Goal: Browse casually: Explore the website without a specific task or goal

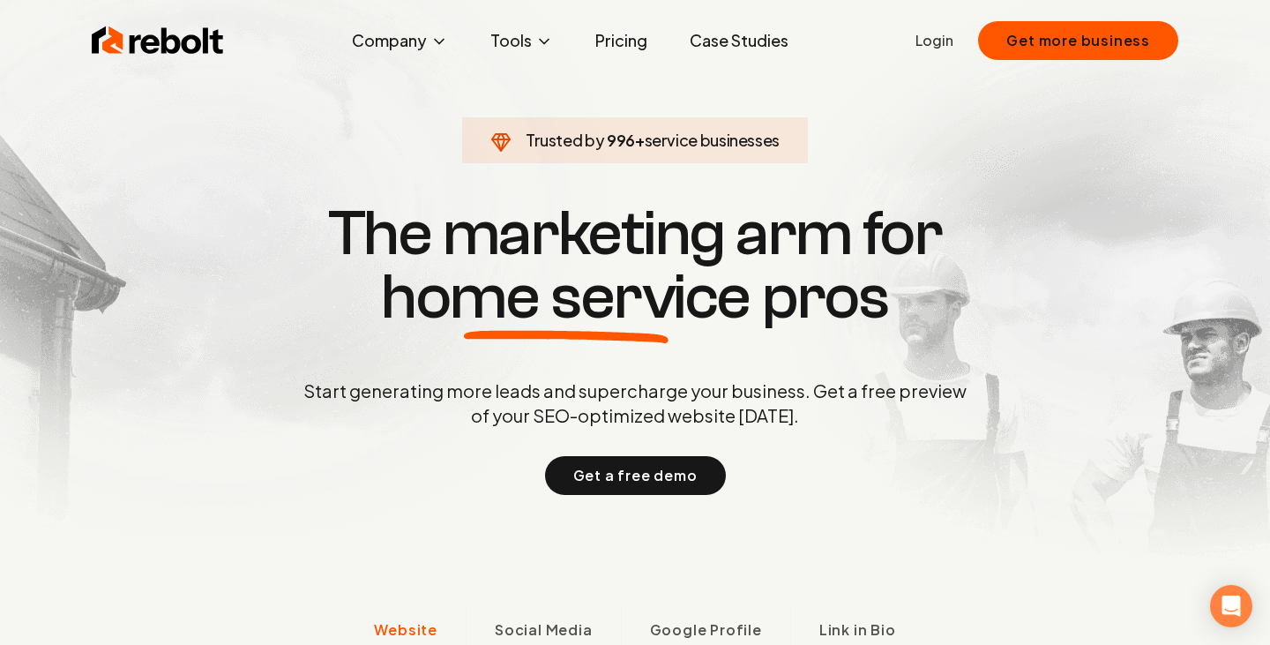
click at [611, 36] on link "Pricing" at bounding box center [621, 40] width 80 height 35
click at [632, 41] on link "Pricing" at bounding box center [621, 40] width 80 height 35
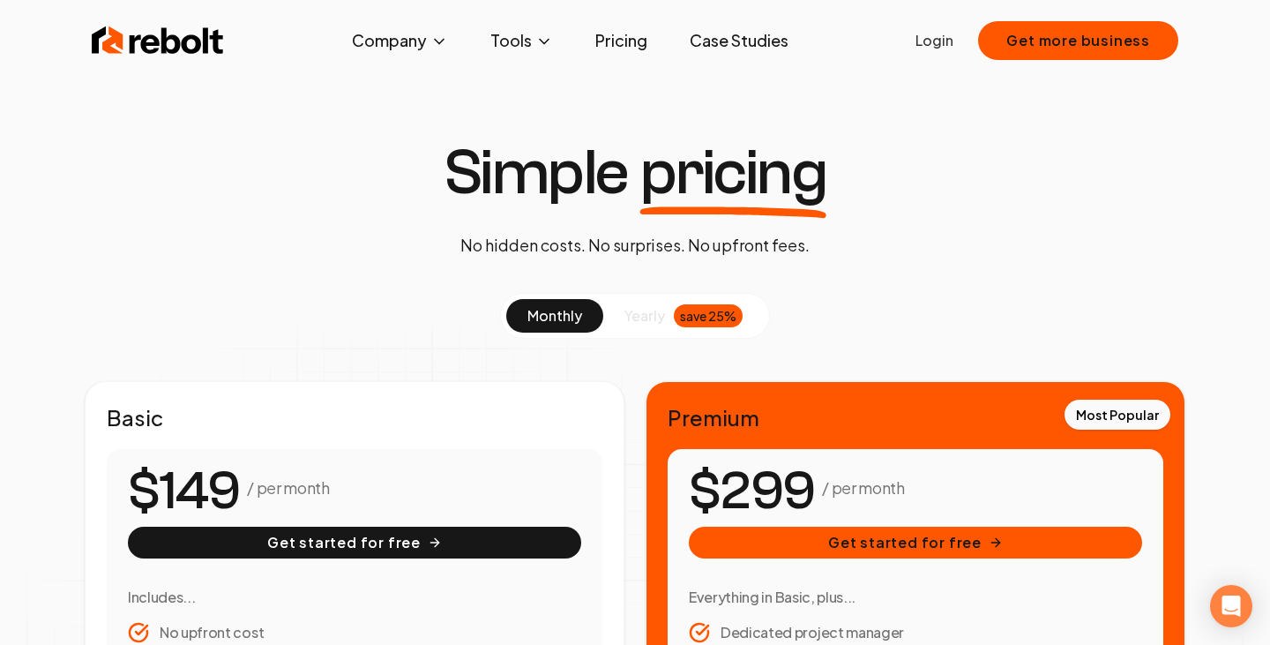
click at [740, 42] on link "Case Studies" at bounding box center [739, 40] width 127 height 35
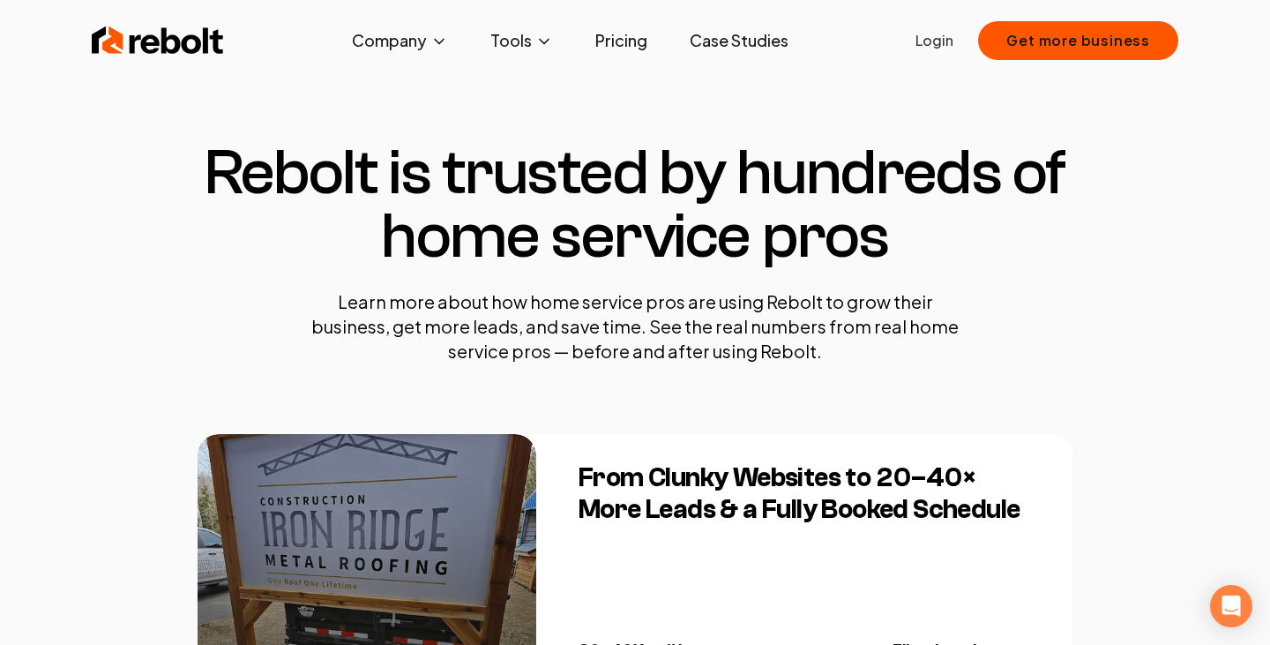
click at [610, 41] on link "Pricing" at bounding box center [621, 40] width 80 height 35
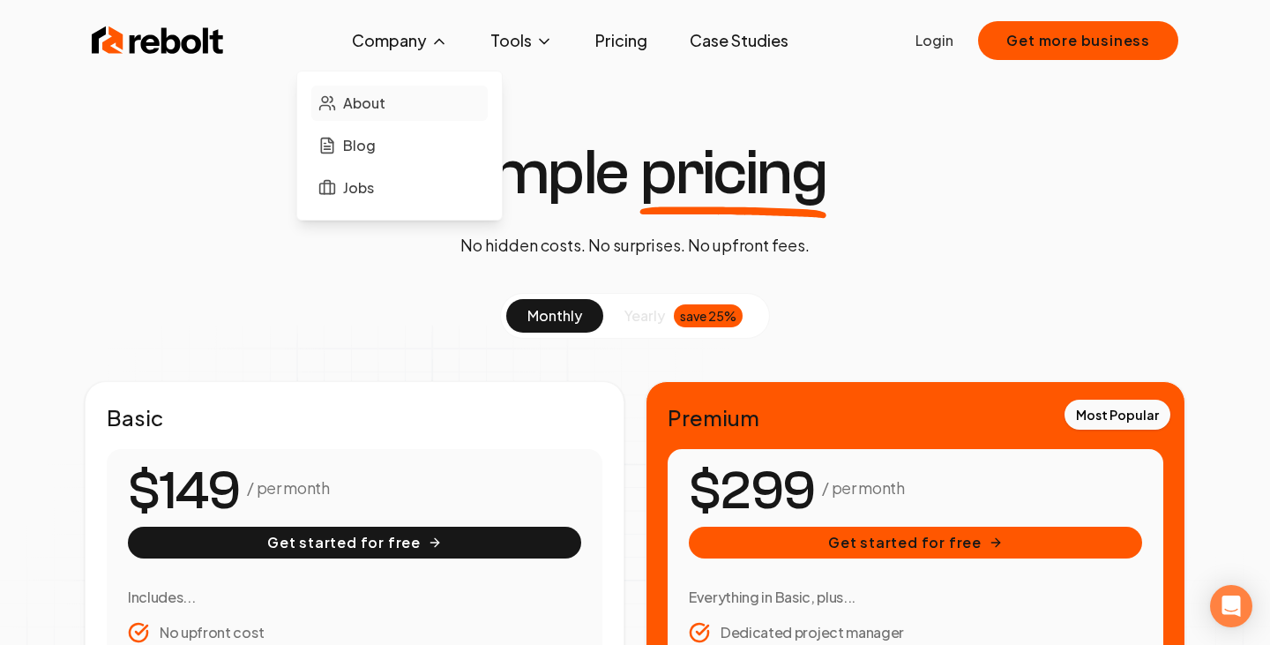
click at [393, 101] on link "About" at bounding box center [399, 103] width 176 height 35
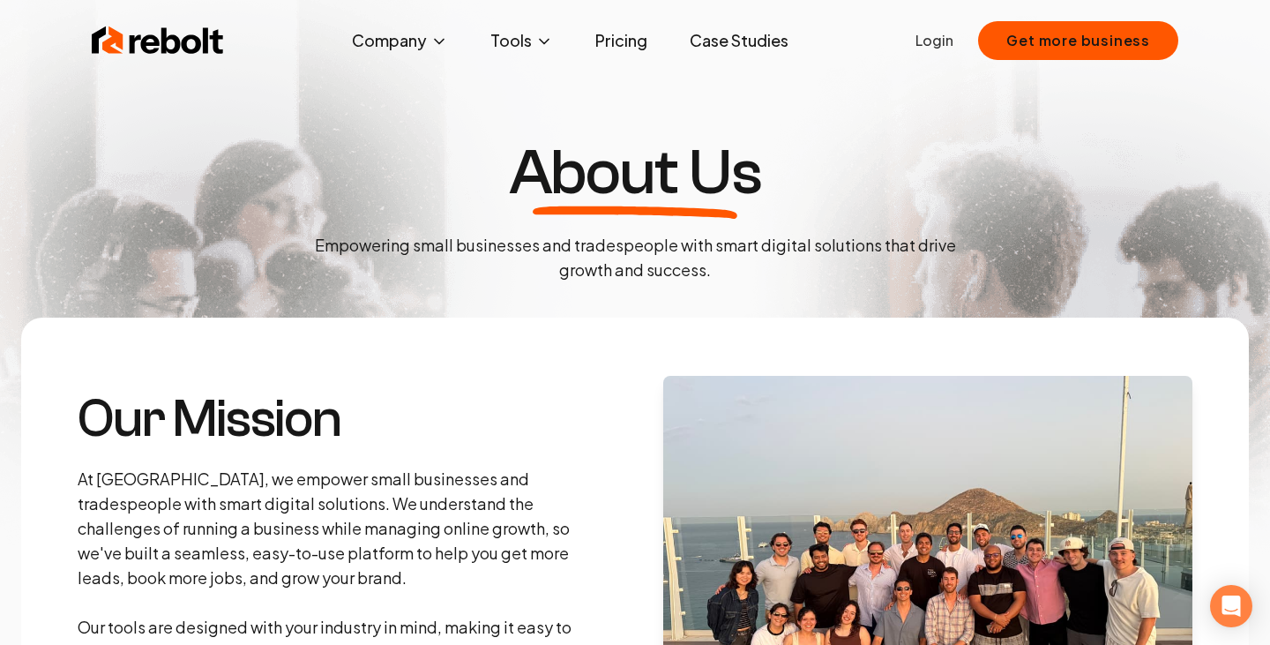
click at [165, 30] on img at bounding box center [158, 40] width 132 height 35
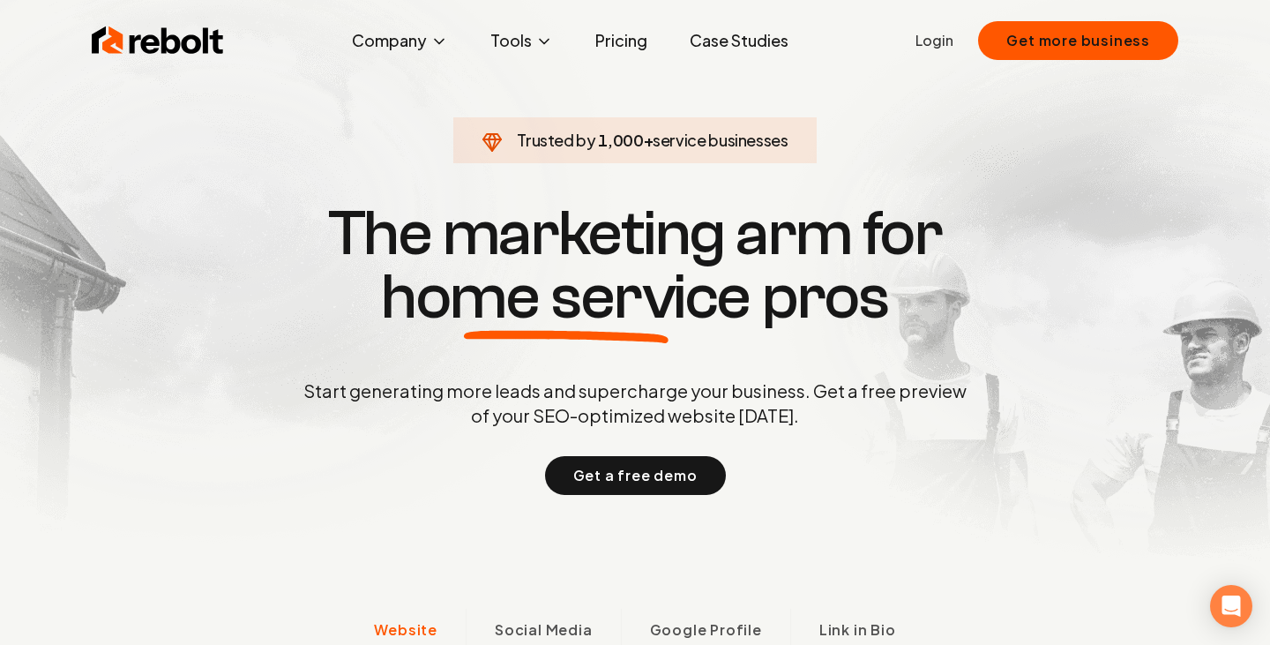
click at [1019, 207] on h1 "The marketing arm for home service pros" at bounding box center [635, 265] width 847 height 127
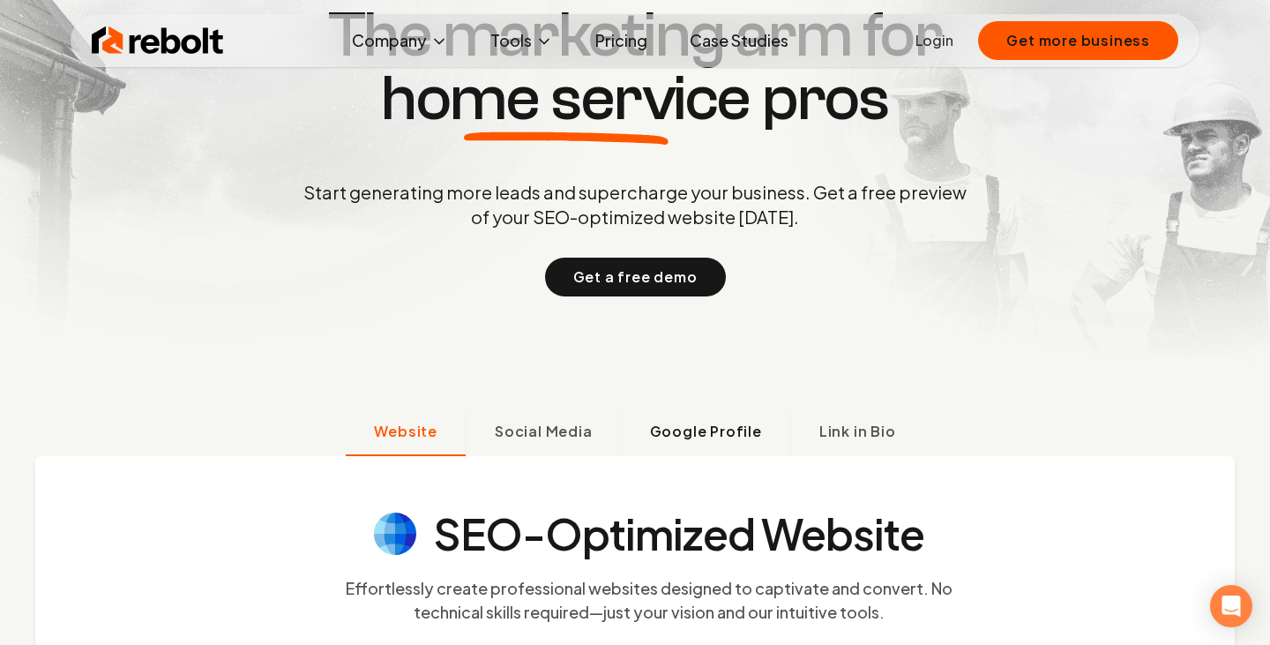
click at [695, 436] on span "Google Profile" at bounding box center [706, 431] width 112 height 21
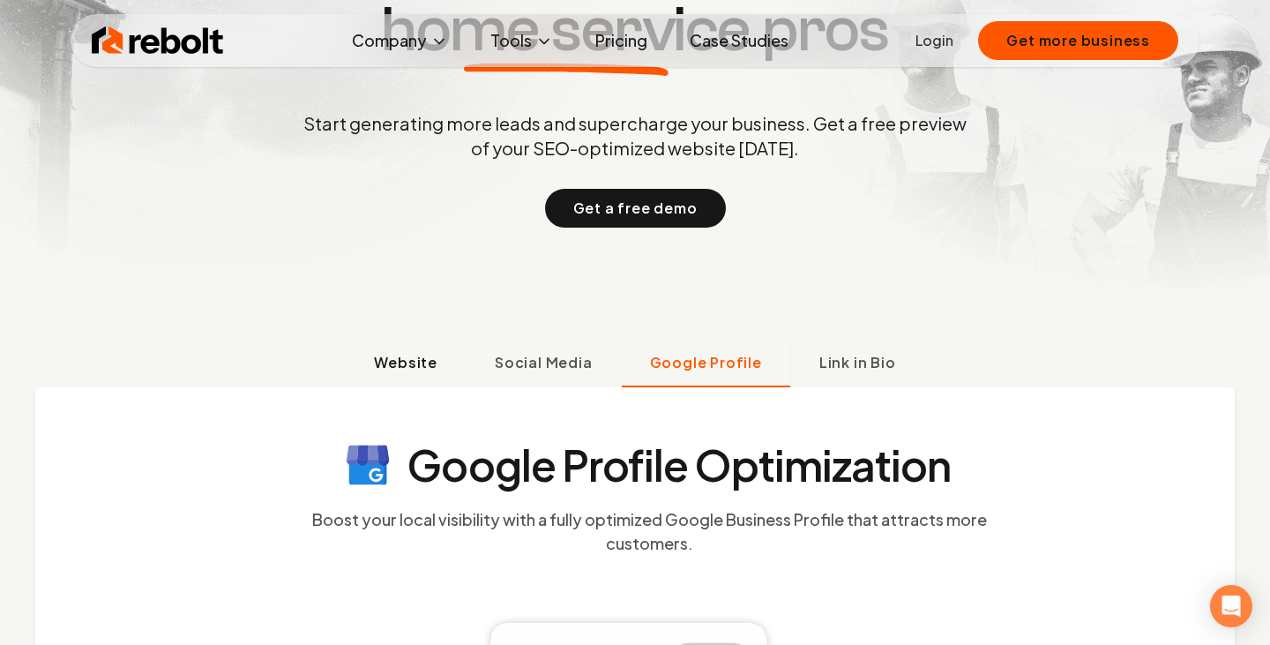
click at [436, 383] on button "Website" at bounding box center [406, 364] width 120 height 46
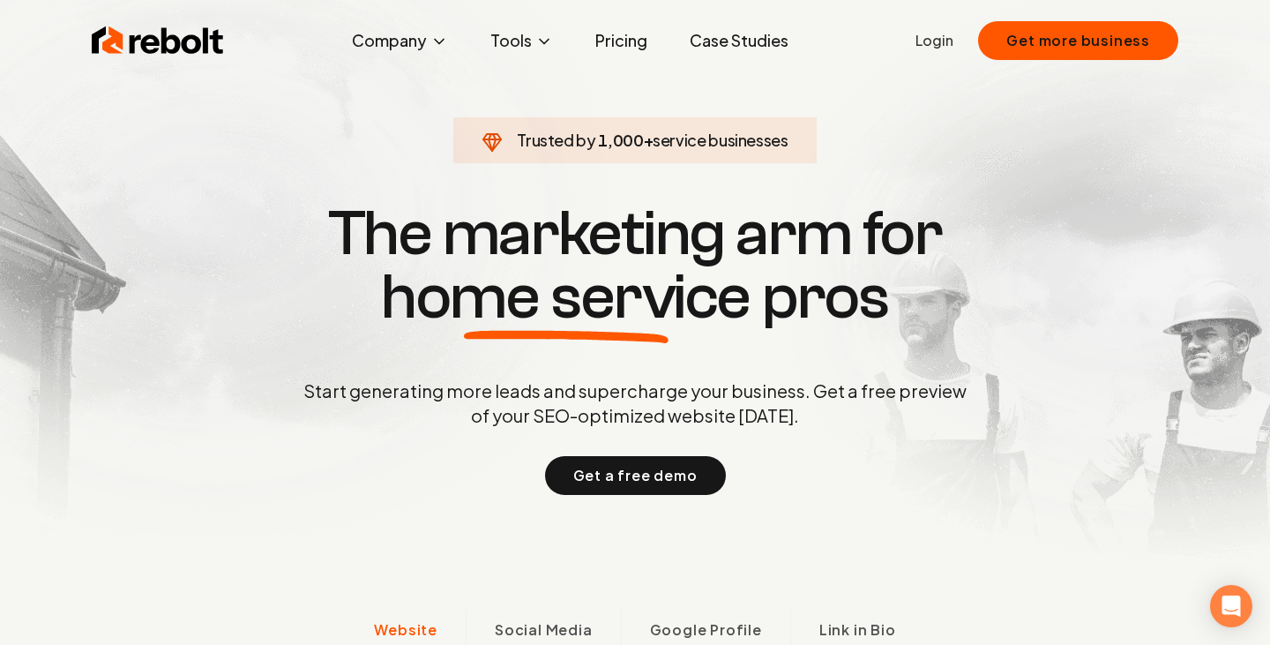
click at [681, 308] on span "home service" at bounding box center [566, 298] width 370 height 64
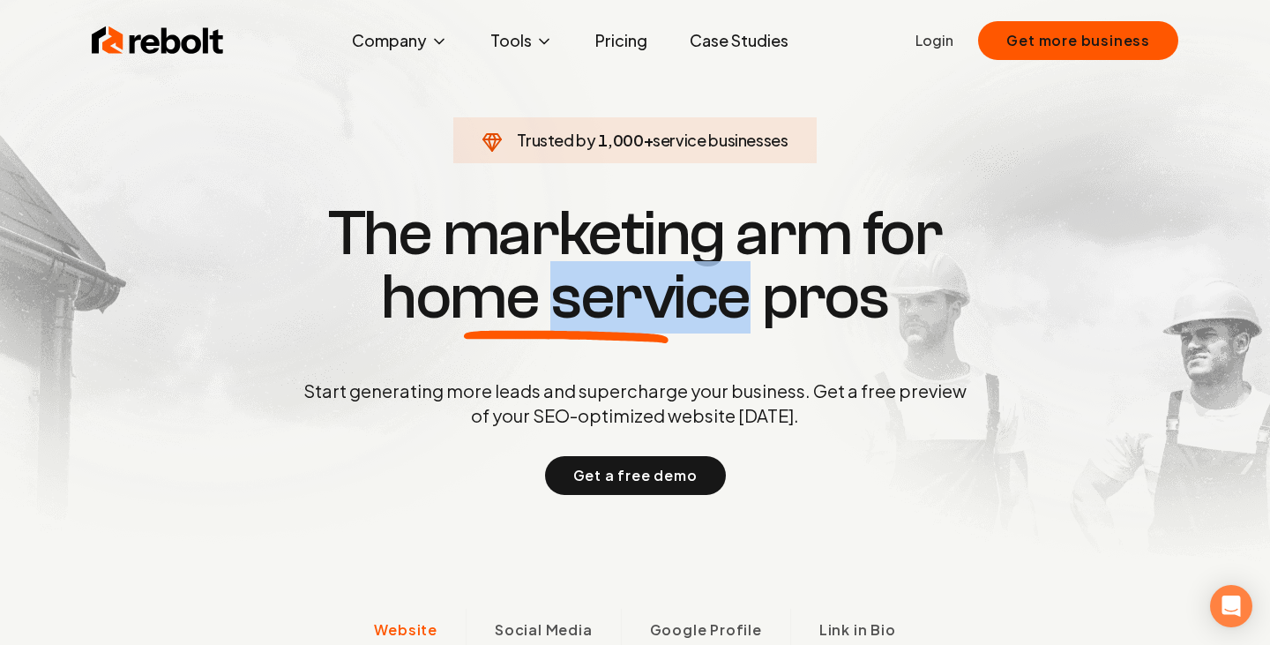
click at [681, 308] on span "home service" at bounding box center [566, 298] width 370 height 64
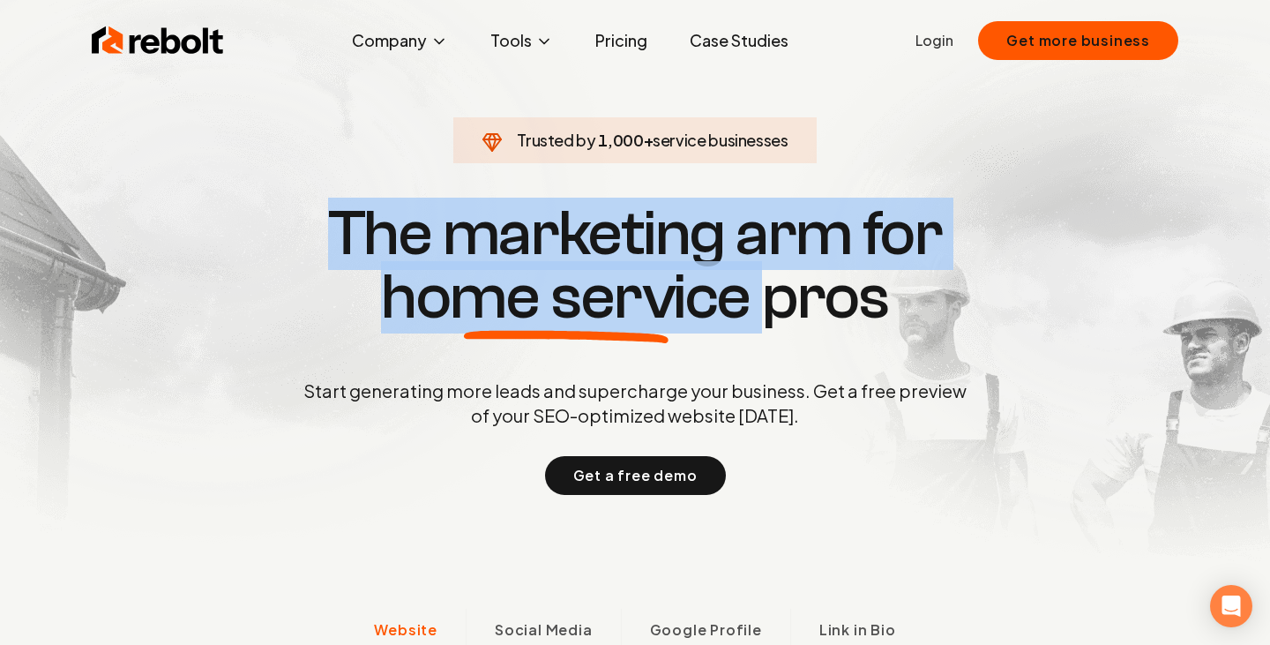
click at [681, 308] on span "home service" at bounding box center [566, 298] width 370 height 64
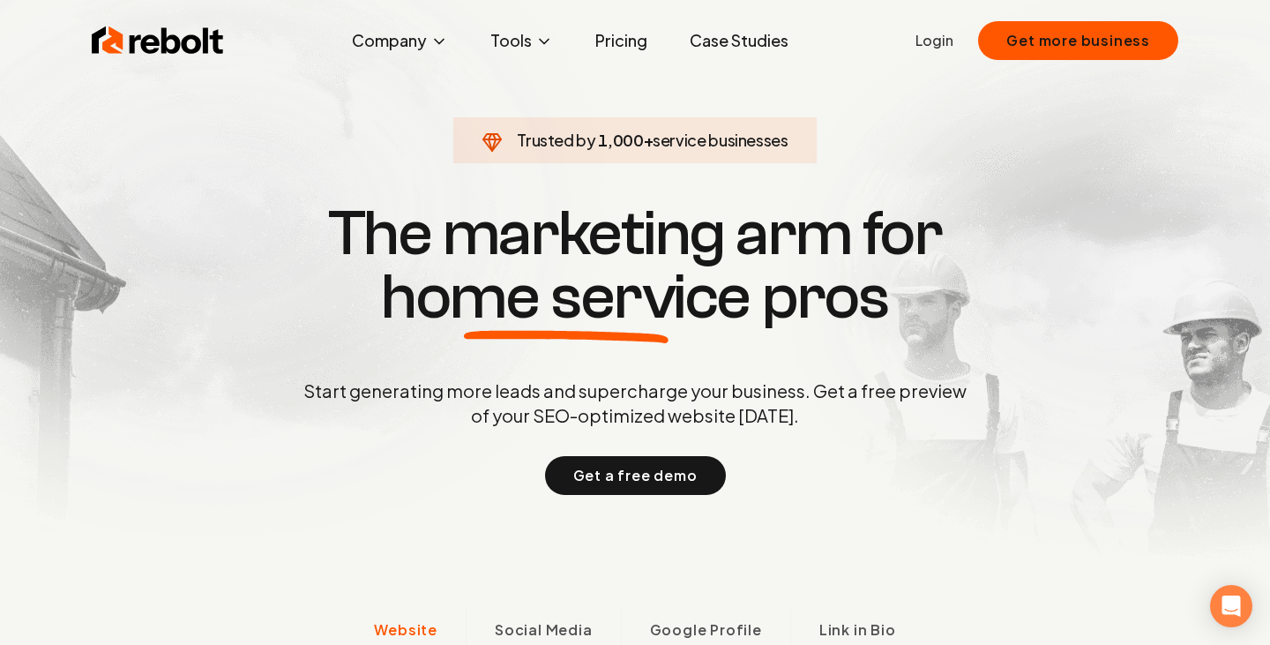
click at [743, 310] on span "home service" at bounding box center [566, 298] width 370 height 64
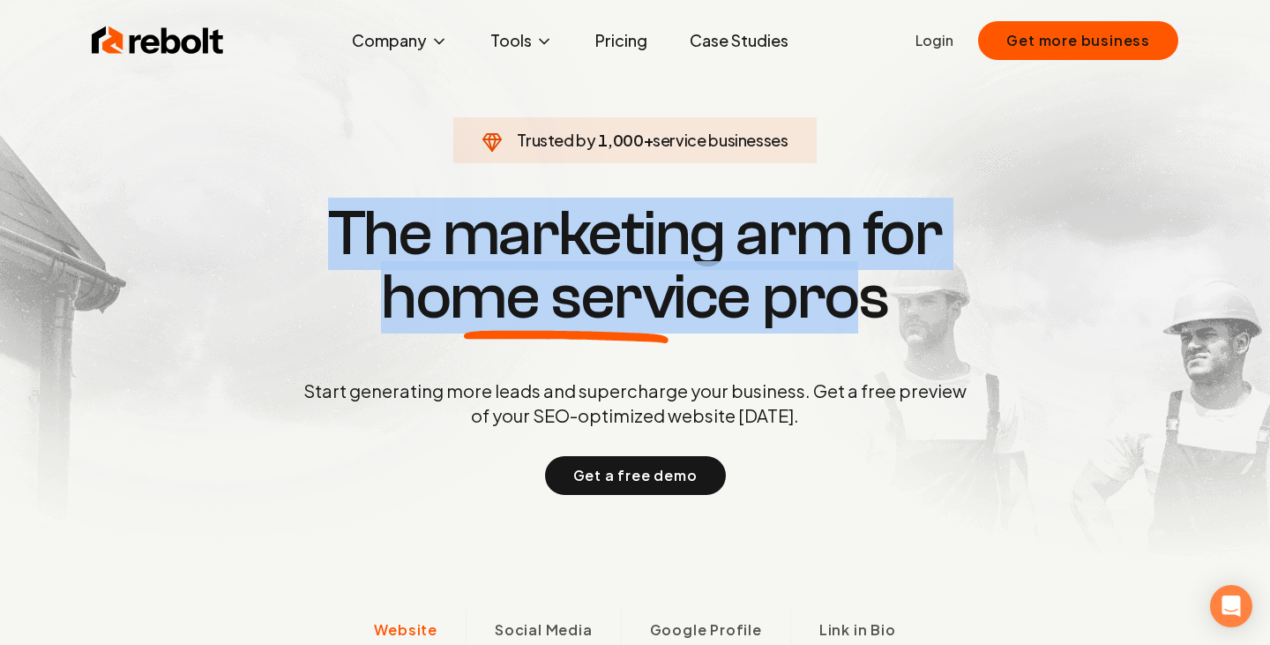
drag, startPoint x: 865, startPoint y: 310, endPoint x: 273, endPoint y: 230, distance: 598.2
click at [277, 236] on h1 "The marketing arm for home service pros" at bounding box center [635, 265] width 847 height 127
click at [273, 230] on h1 "The marketing arm for home service pros" at bounding box center [635, 265] width 847 height 127
drag, startPoint x: 273, startPoint y: 230, endPoint x: 894, endPoint y: 314, distance: 626.6
click at [882, 309] on h1 "The marketing arm for home service pros" at bounding box center [635, 265] width 847 height 127
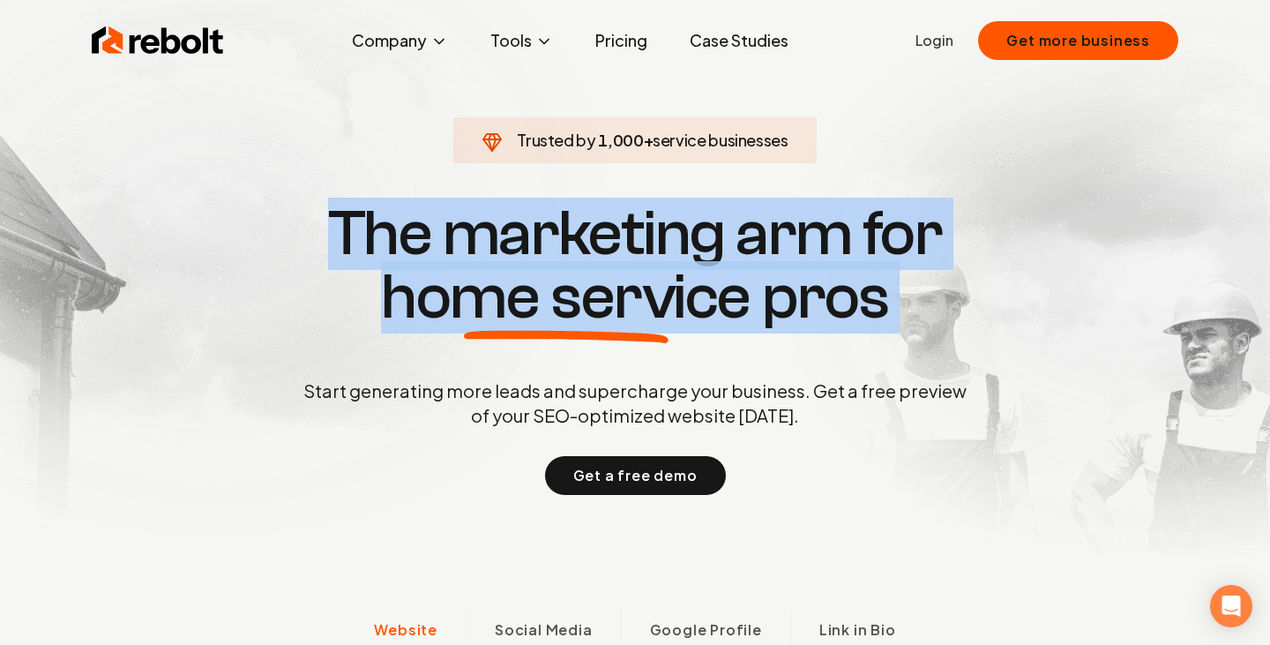
click at [893, 314] on h1 "The marketing arm for home service pros" at bounding box center [635, 265] width 847 height 127
